Goal: Information Seeking & Learning: Compare options

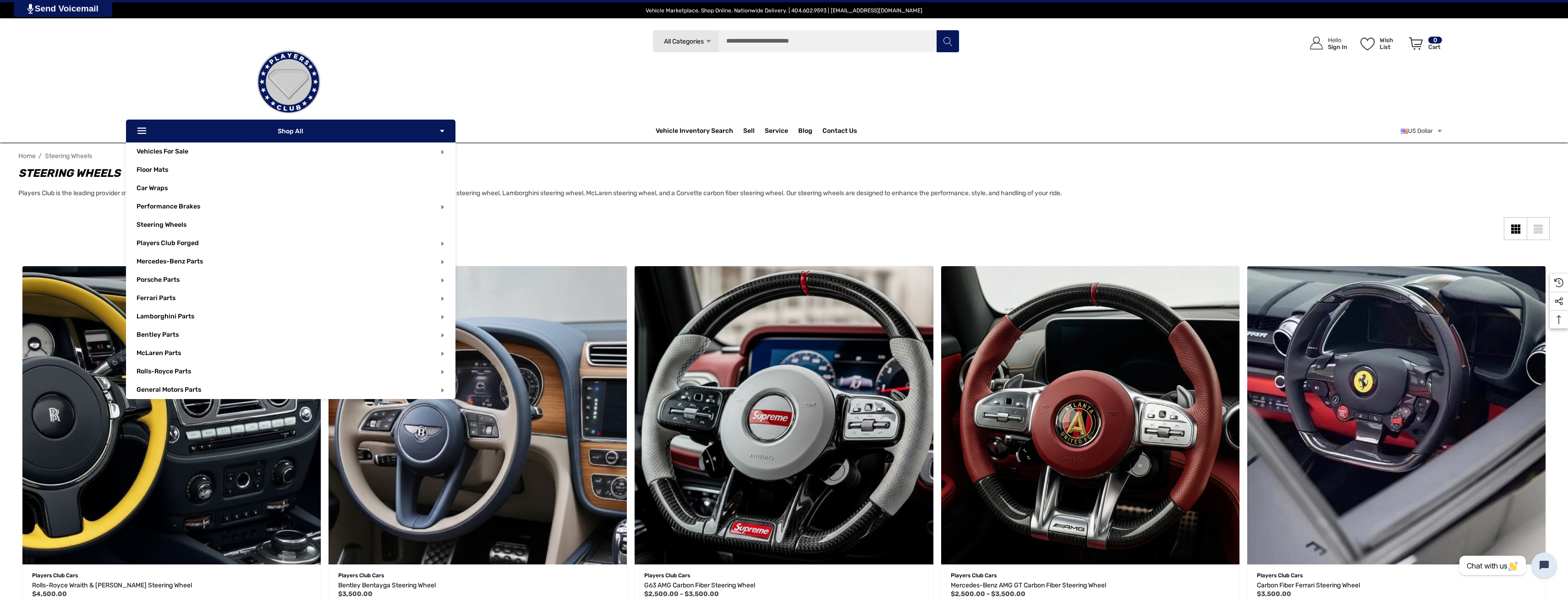
click at [289, 131] on p "Icon Line Icon Line Shop All Icon Arrow Down Icon Arrow Down" at bounding box center [291, 131] width 330 height 23
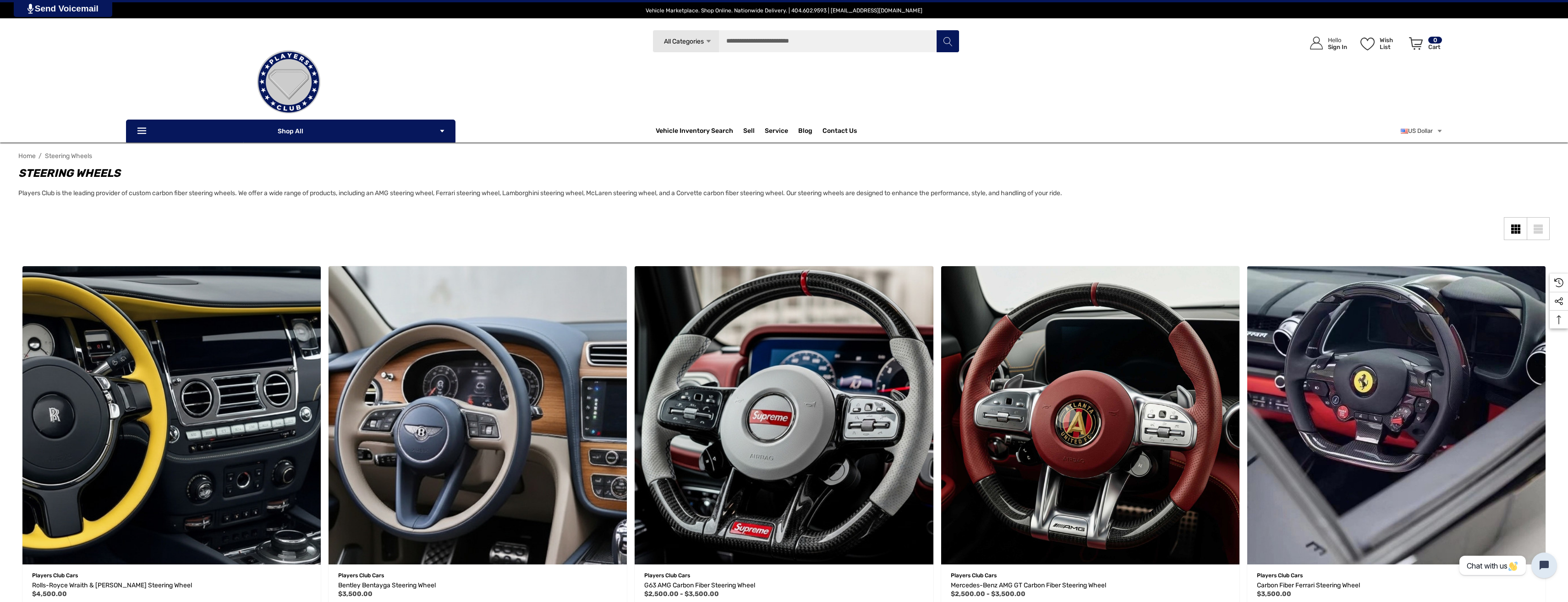
click at [280, 71] on img at bounding box center [289, 82] width 92 height 92
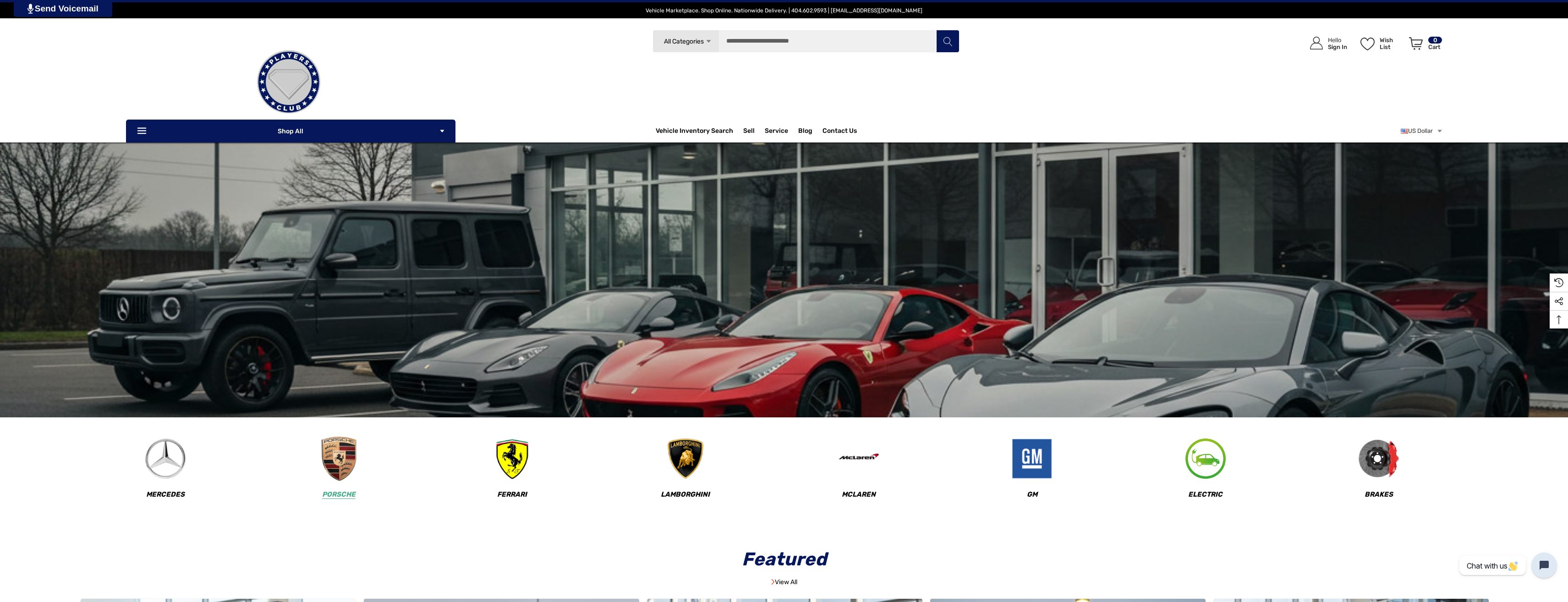
click at [337, 466] on img at bounding box center [339, 459] width 45 height 45
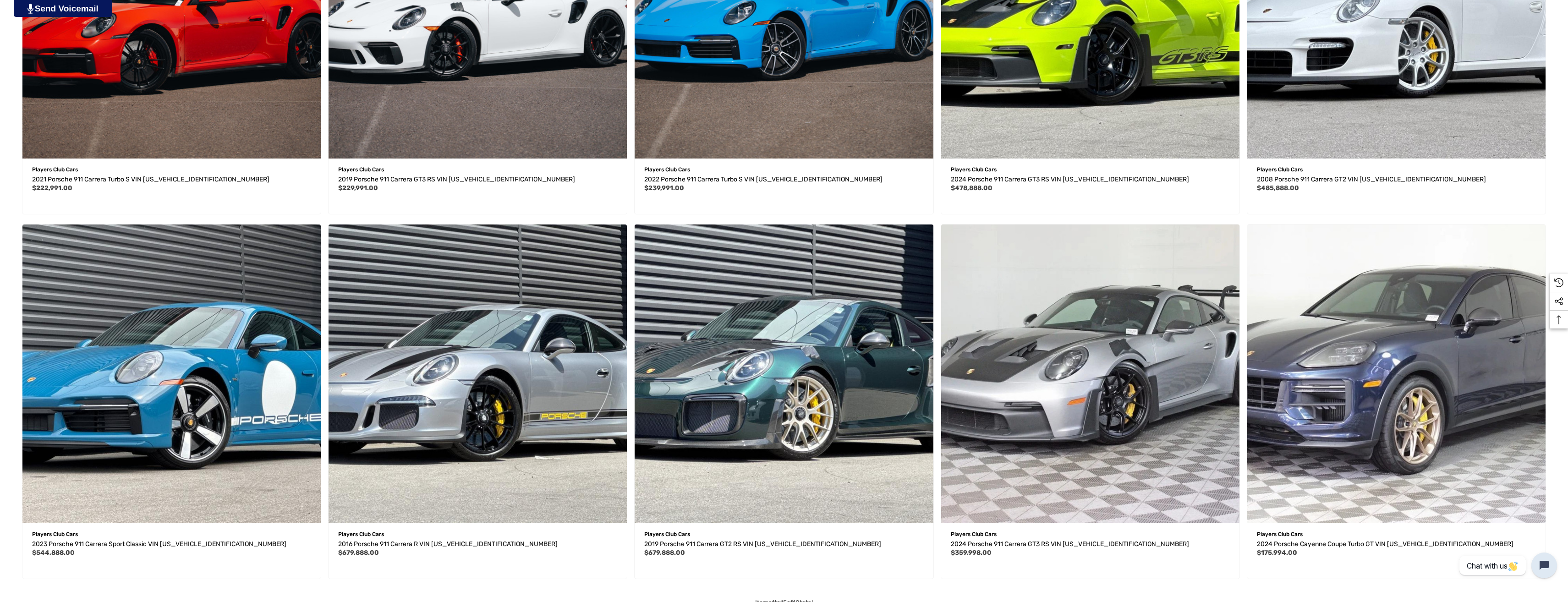
scroll to position [825, 0]
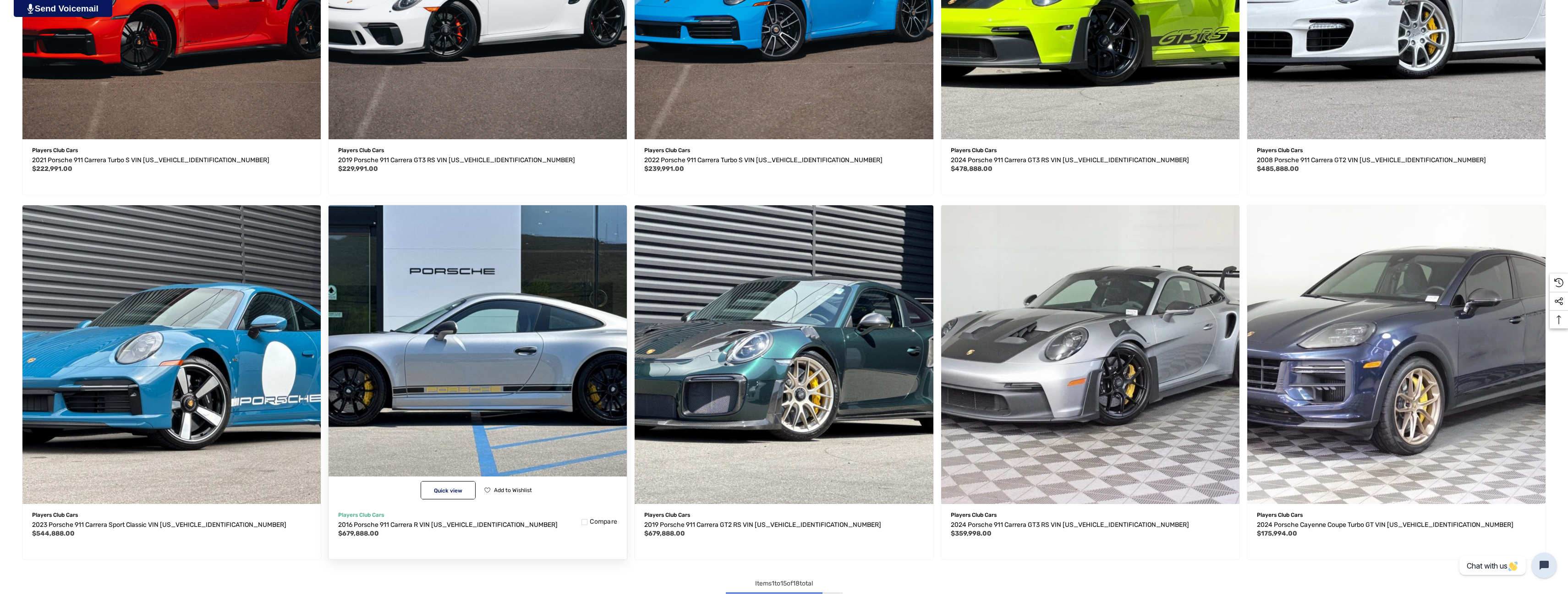
click at [479, 393] on img "2016 Porsche 911 Carrera R VIN WP0AF2A92GS195318,$679,888.00\a" at bounding box center [477, 355] width 328 height 328
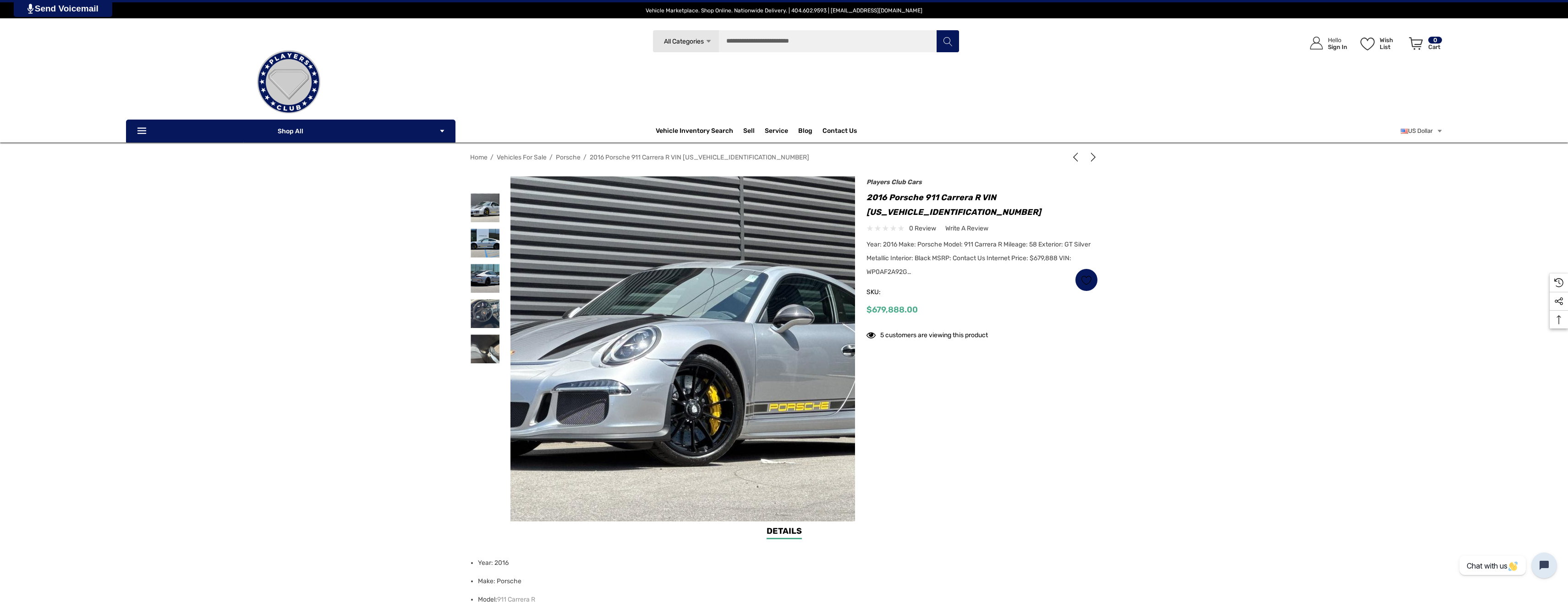
click at [678, 327] on img at bounding box center [686, 352] width 587 height 391
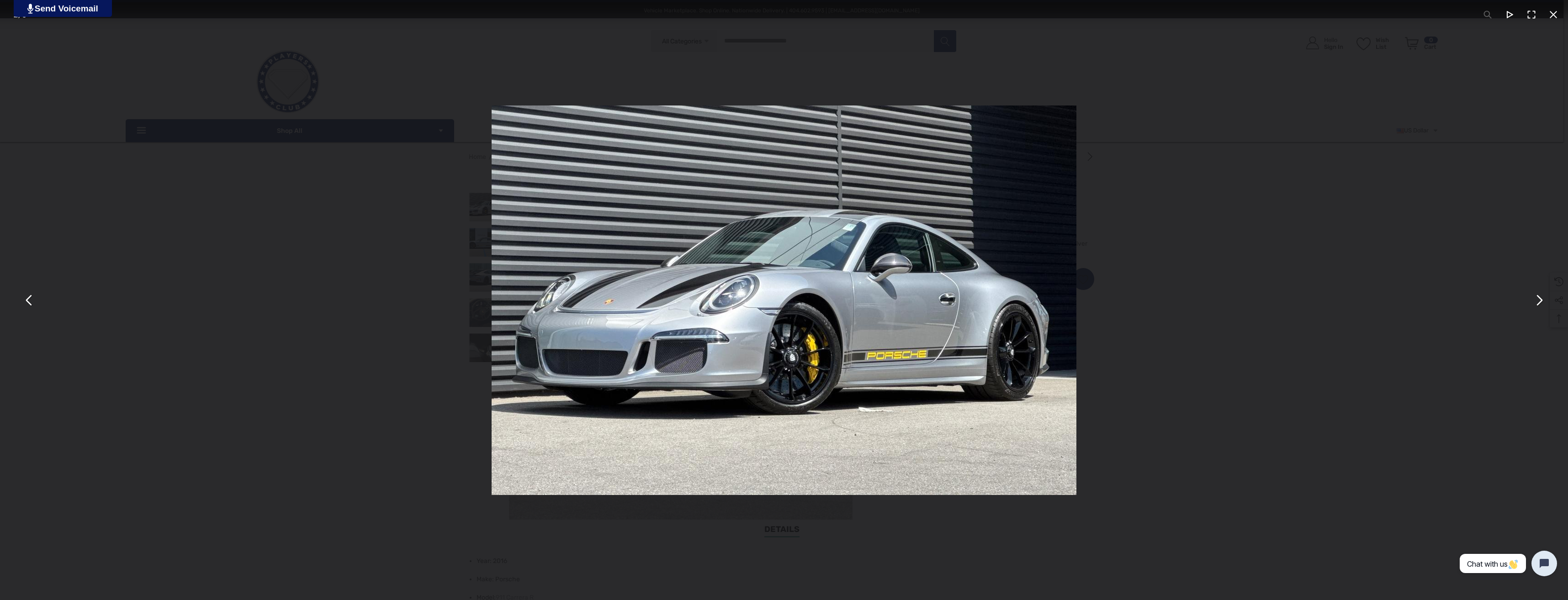
drag, startPoint x: 1127, startPoint y: 326, endPoint x: 186, endPoint y: 343, distance: 941.2
click at [217, 343] on div "You can close this modal content with the ESC key" at bounding box center [784, 300] width 1568 height 600
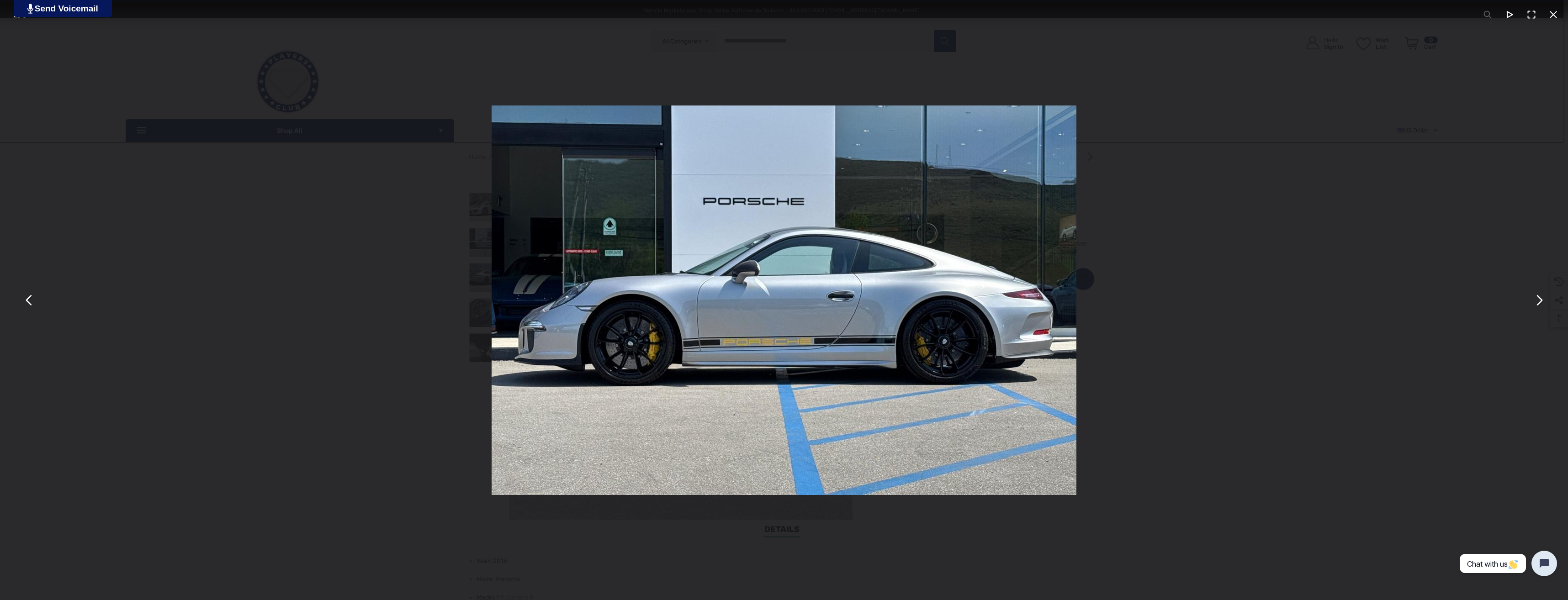
drag, startPoint x: 1163, startPoint y: 332, endPoint x: 464, endPoint y: 349, distance: 699.2
click at [598, 347] on div "You can close this modal content with the ESC key" at bounding box center [784, 300] width 1568 height 600
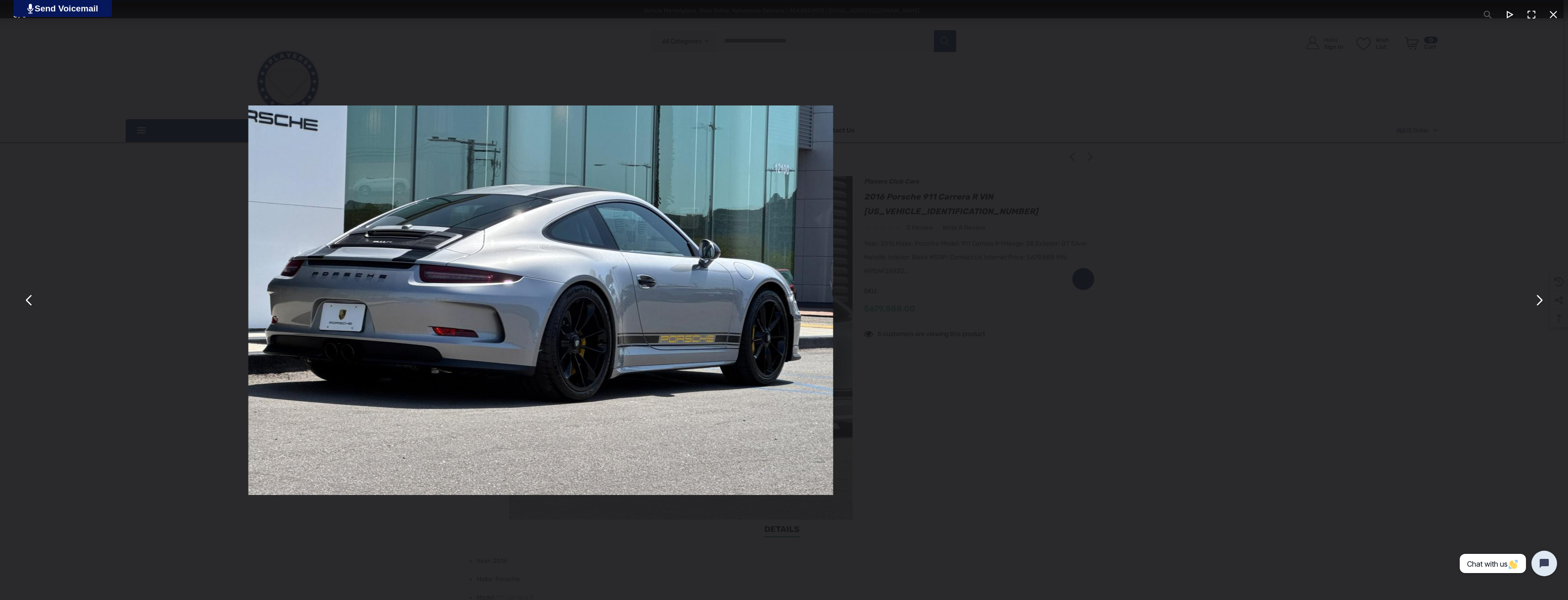
drag, startPoint x: 1133, startPoint y: 351, endPoint x: 366, endPoint y: 340, distance: 767.1
click at [362, 341] on div "You can close this modal content with the ESC key" at bounding box center [541, 300] width 1568 height 600
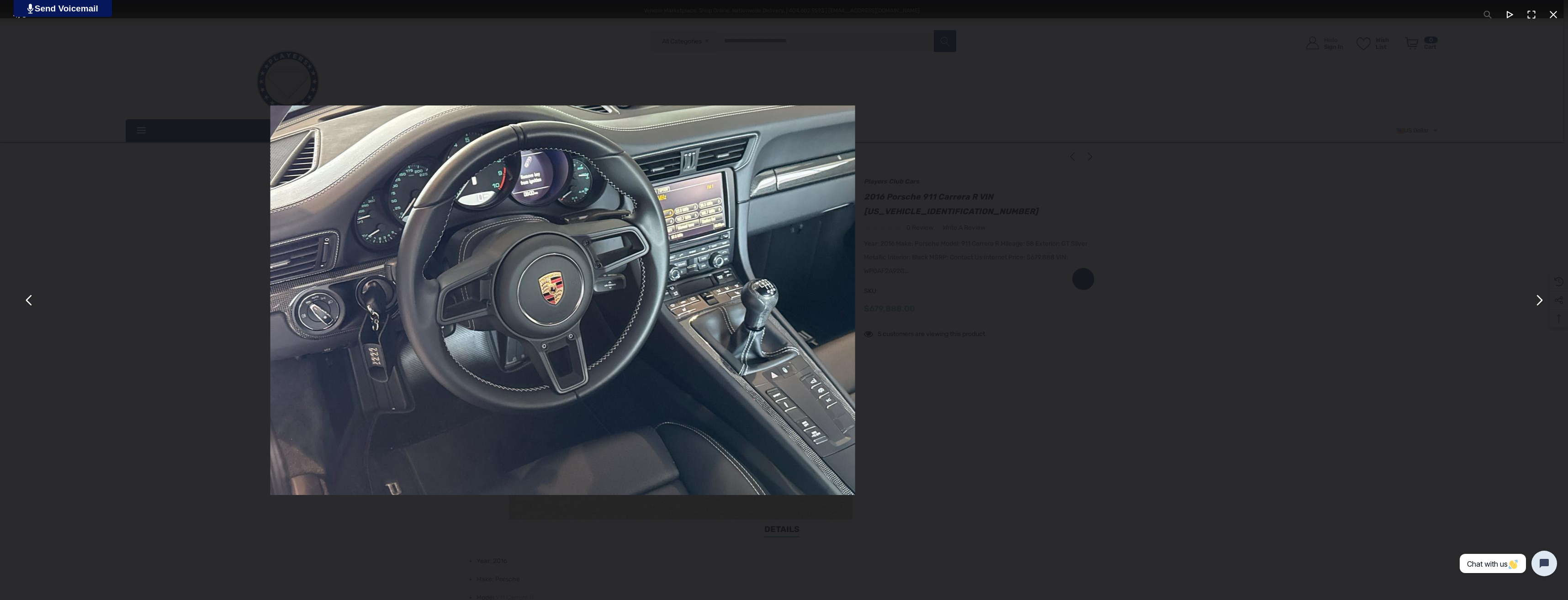
drag, startPoint x: 1312, startPoint y: 327, endPoint x: 559, endPoint y: 325, distance: 753.0
click at [587, 326] on div "You can close this modal content with the ESC key" at bounding box center [563, 300] width 1568 height 600
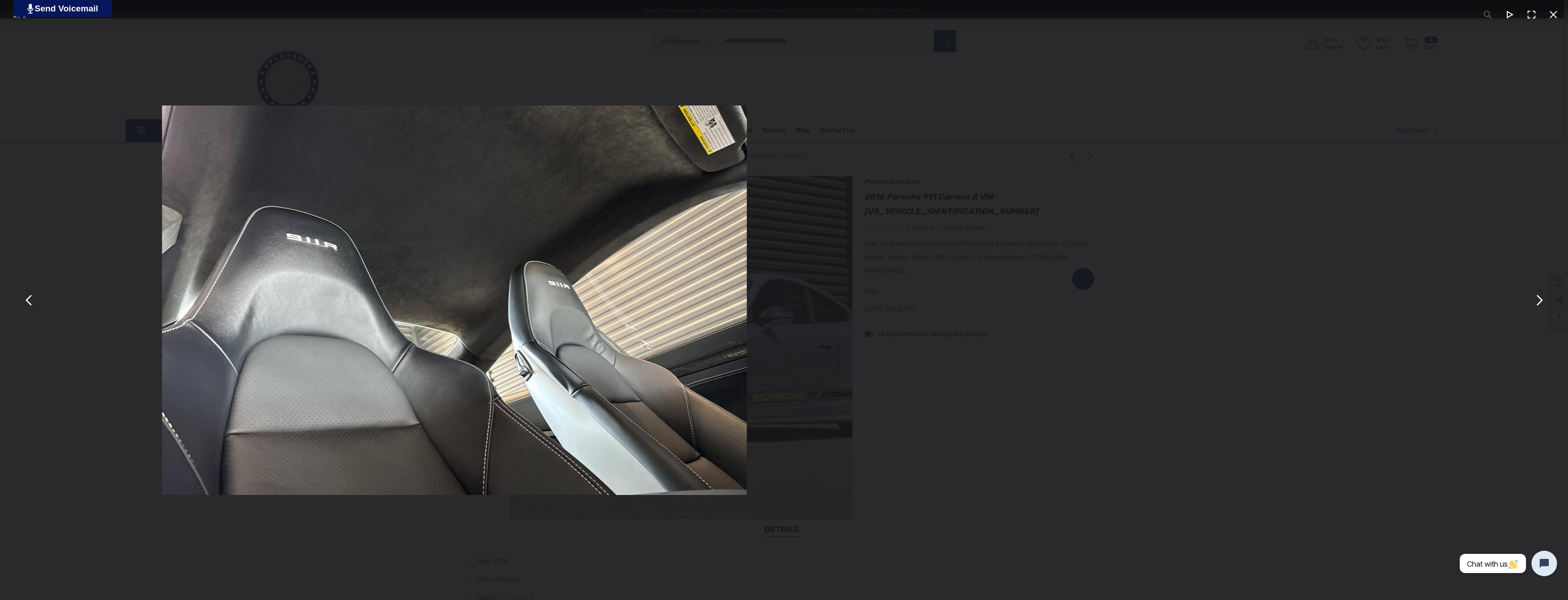
drag, startPoint x: 1034, startPoint y: 324, endPoint x: 419, endPoint y: 332, distance: 615.1
click at [613, 325] on div "You can close this modal content with the ESC key" at bounding box center [455, 300] width 1568 height 600
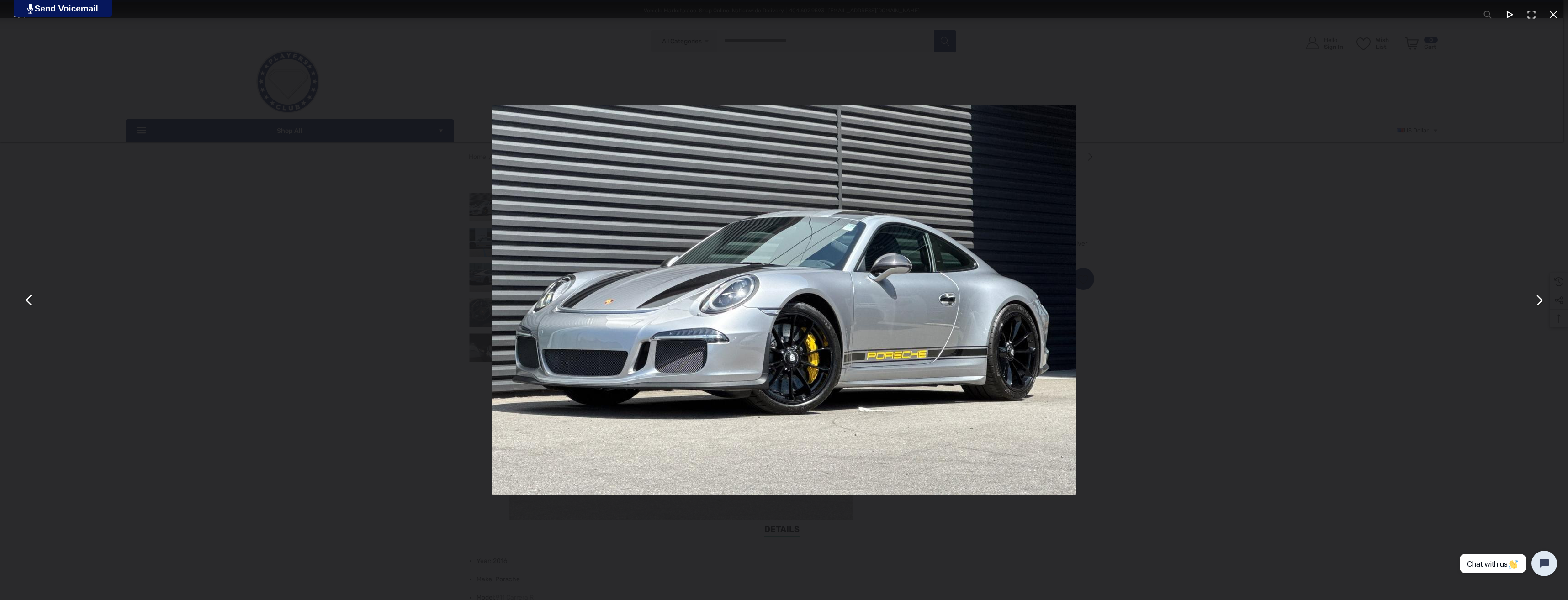
click at [1296, 257] on div "You can close this modal content with the ESC key" at bounding box center [784, 300] width 1568 height 600
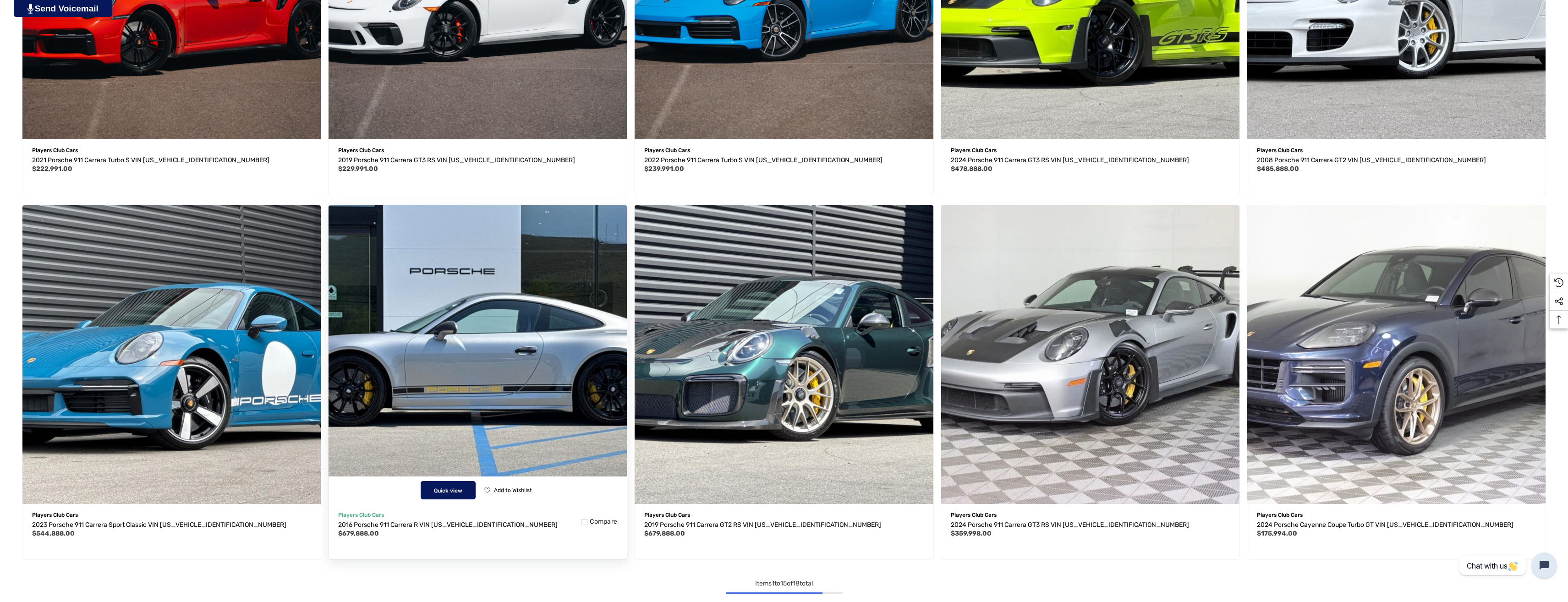
click at [448, 488] on span "Quick view" at bounding box center [448, 491] width 29 height 7
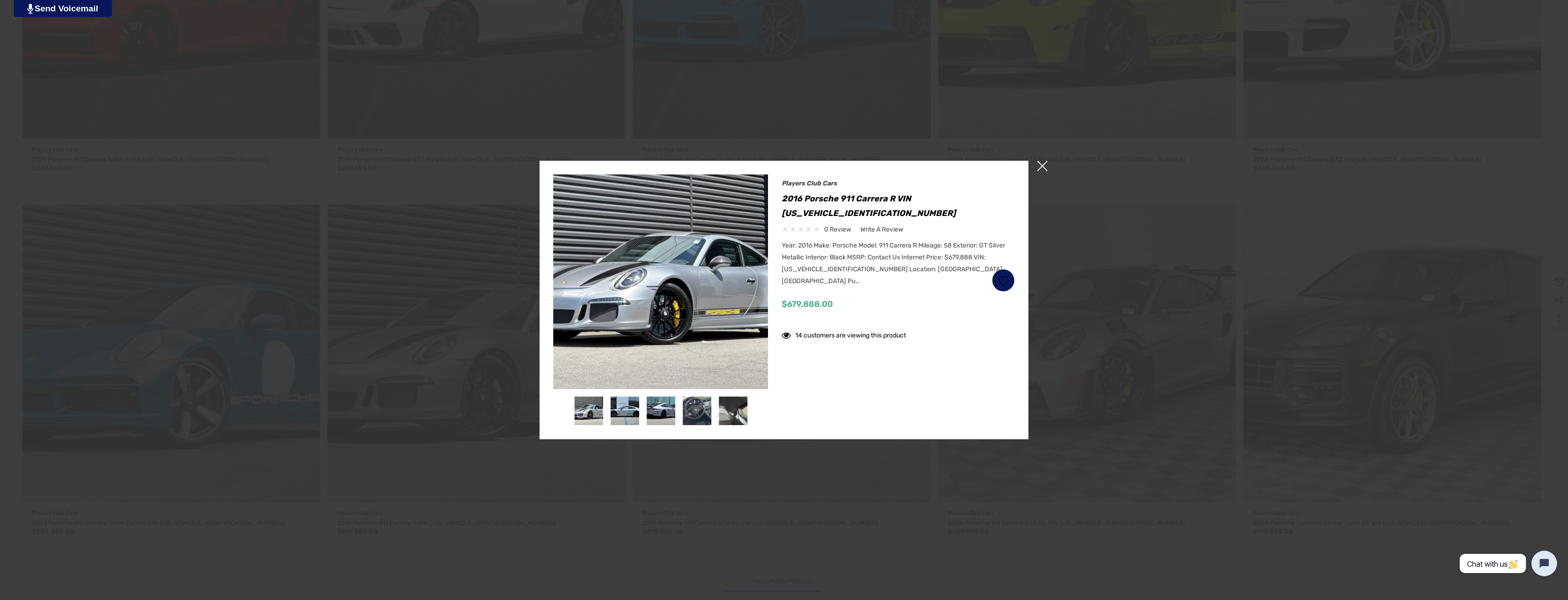
click at [850, 486] on div at bounding box center [784, 300] width 1568 height 600
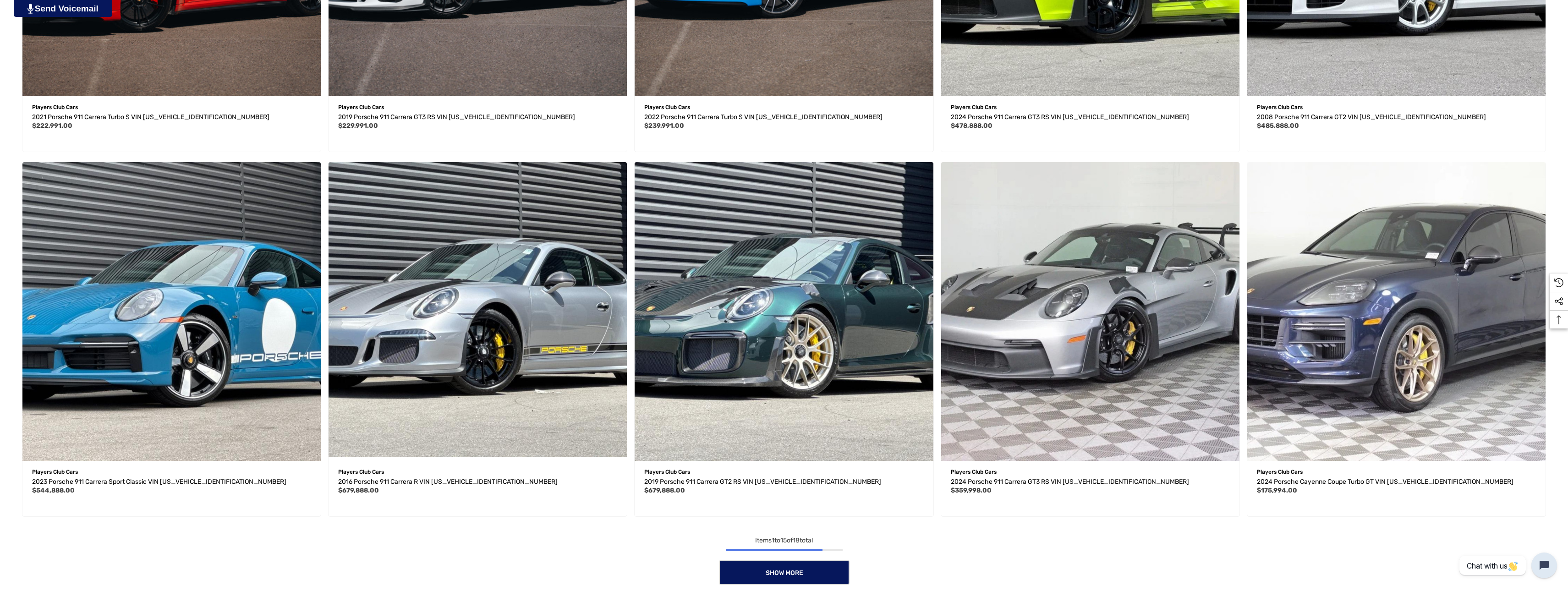
scroll to position [1145, 0]
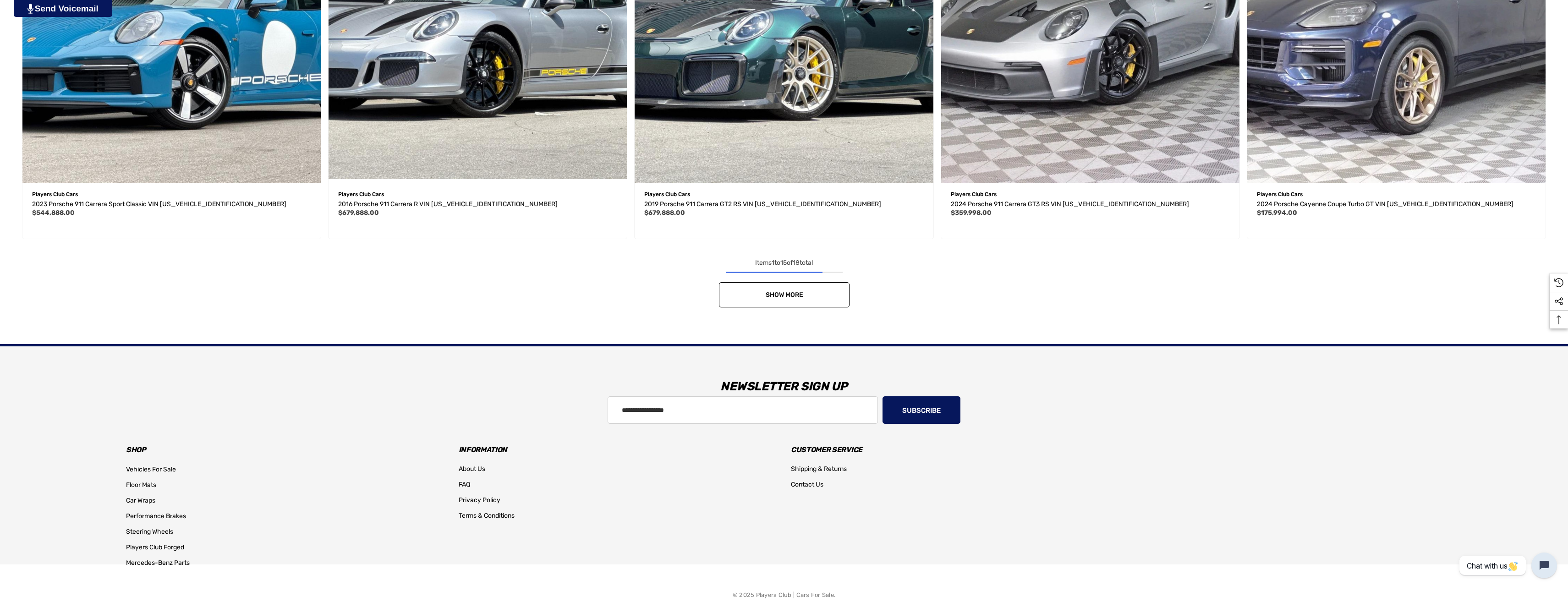
click at [780, 294] on span "Show More" at bounding box center [784, 295] width 38 height 8
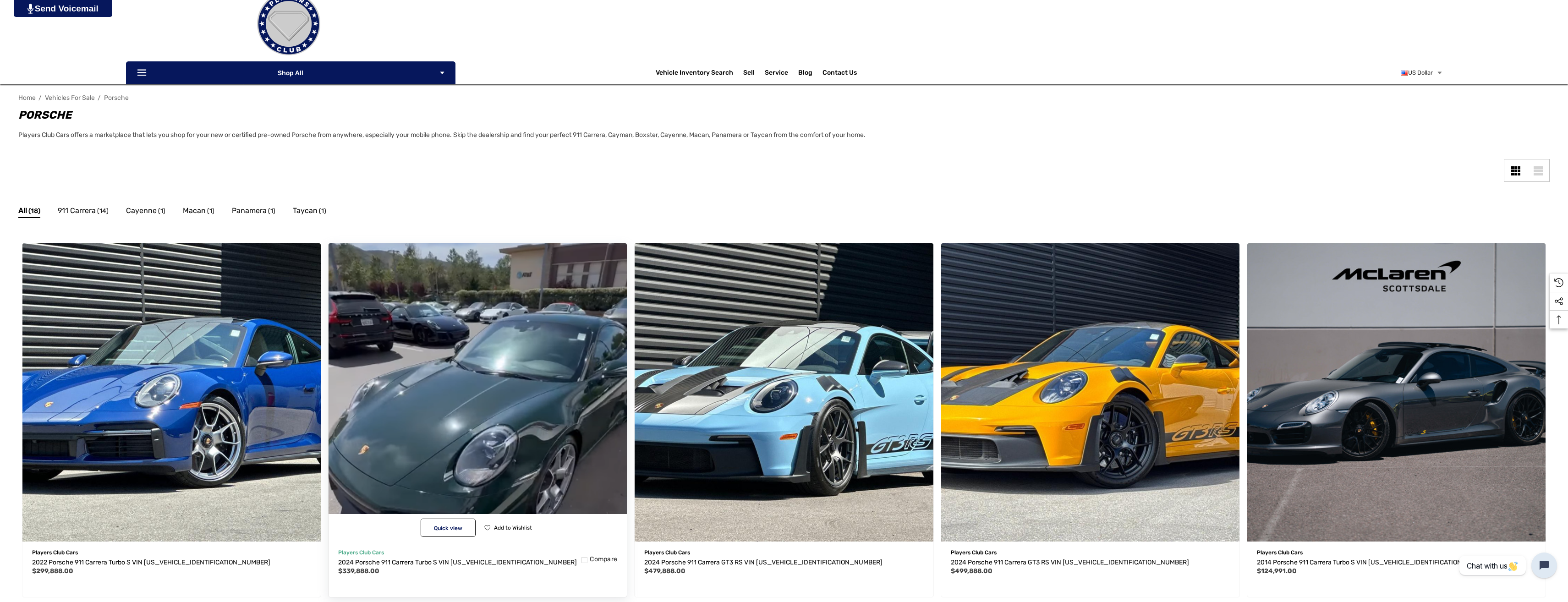
scroll to position [0, 0]
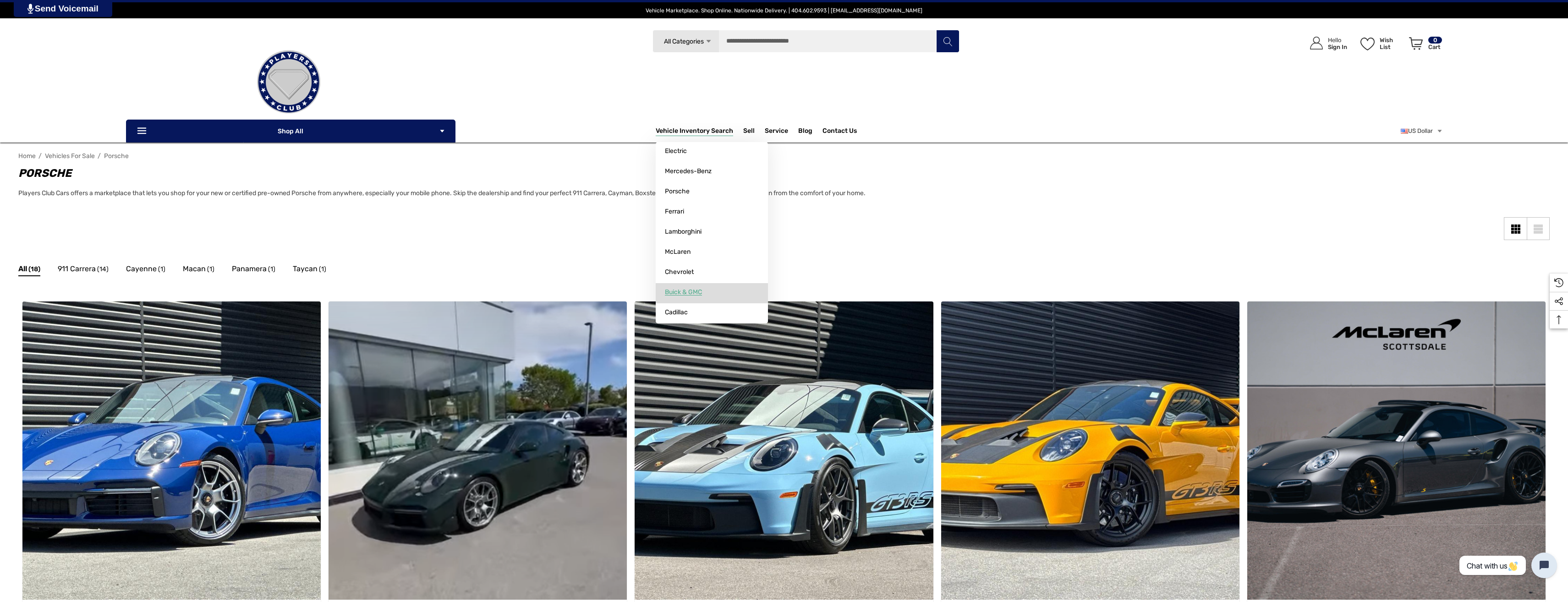
click at [690, 292] on span "Buick & GMC" at bounding box center [683, 292] width 37 height 9
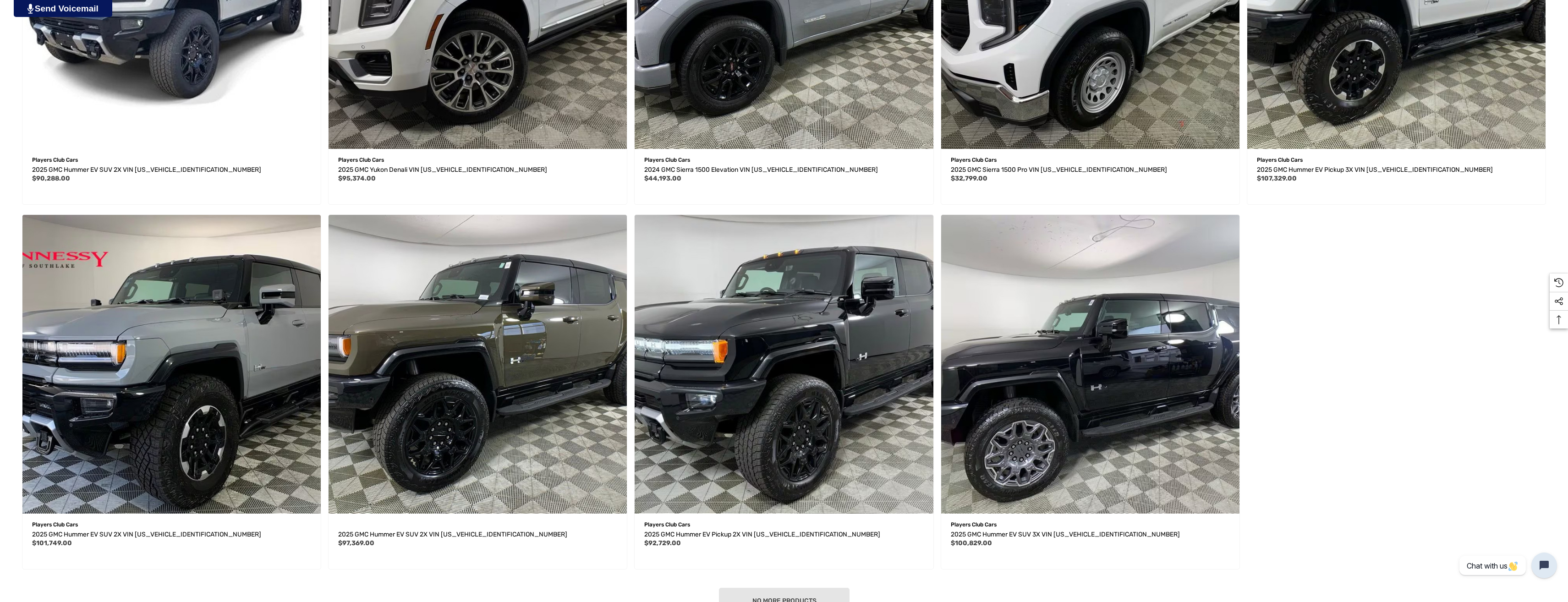
scroll to position [825, 0]
